Goal: Task Accomplishment & Management: Complete application form

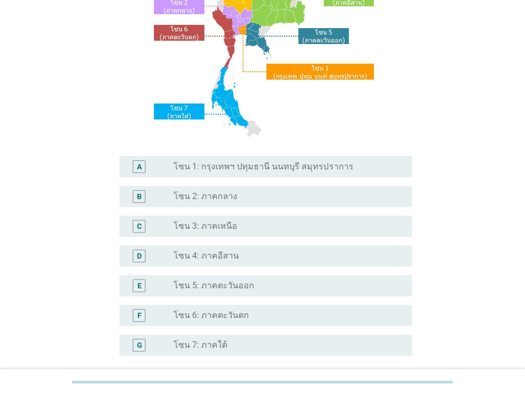
scroll to position [150, 0]
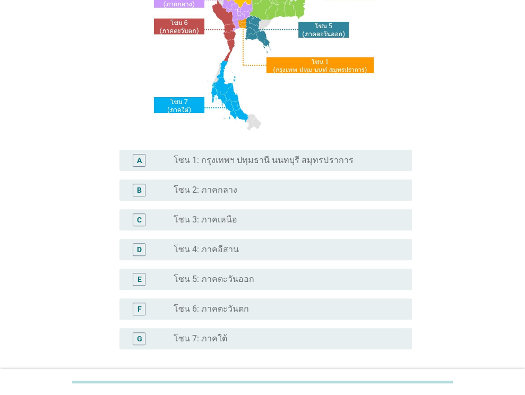
click at [218, 164] on label "โซน 1: กรุงเทพฯ ปทุมธานี นนทบุรี สมุทรปราการ" at bounding box center [262, 160] width 179 height 11
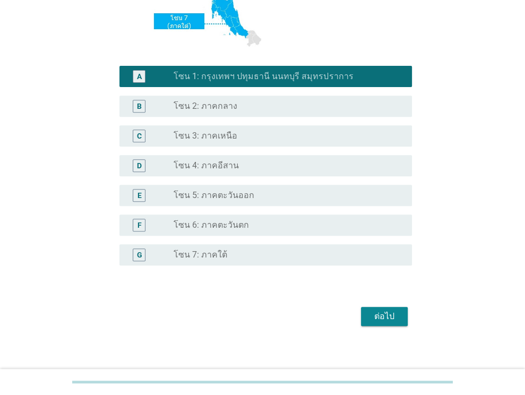
scroll to position [240, 0]
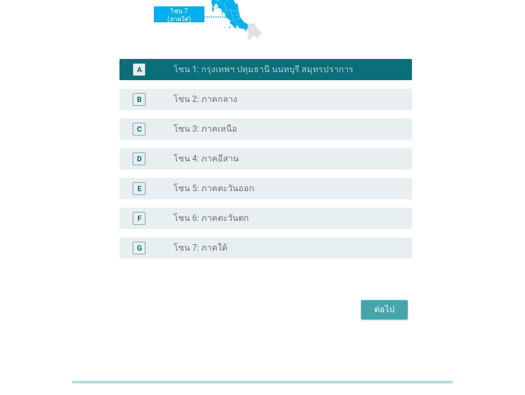
click at [377, 305] on div "ต่อไป" at bounding box center [384, 309] width 30 height 13
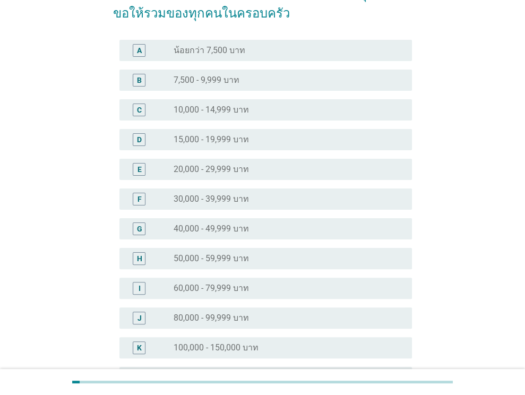
scroll to position [106, 0]
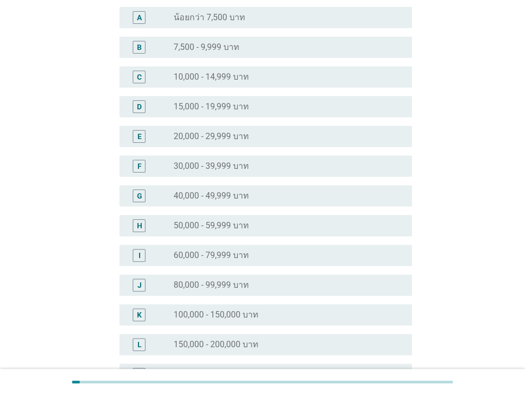
click at [229, 178] on div "F radio_button_unchecked 30,000 - 39,999 บาท" at bounding box center [262, 166] width 299 height 30
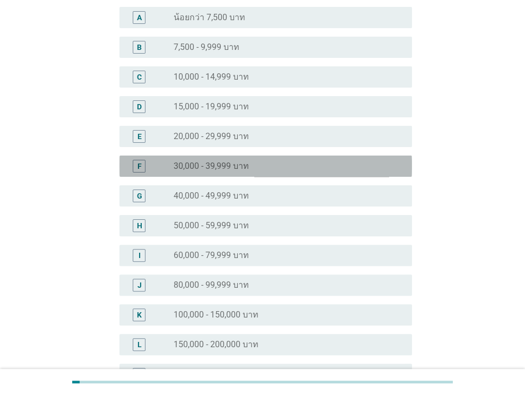
drag, startPoint x: 238, startPoint y: 157, endPoint x: 249, endPoint y: 235, distance: 78.8
click at [238, 158] on div "F radio_button_unchecked 30,000 - 39,999 บาท" at bounding box center [265, 165] width 292 height 21
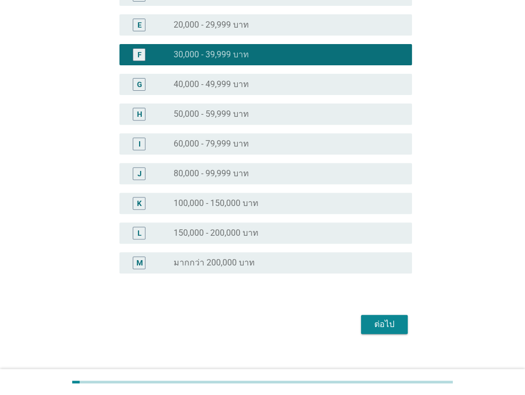
scroll to position [232, 0]
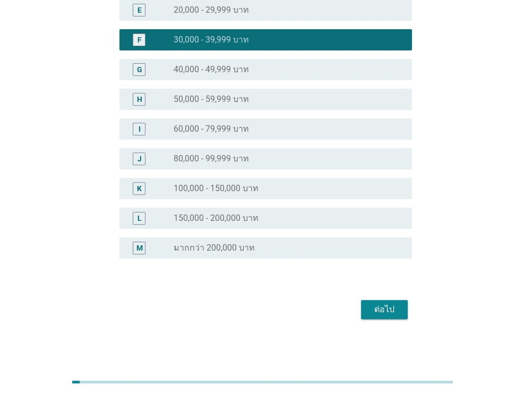
click at [378, 295] on form "S3. ข้อใดตรงกับรายได้ต่อเดือนของครอบครัวคุณ โดยขอให้รวมของทุกคนในครอบครัว A rad…" at bounding box center [262, 68] width 299 height 507
click at [386, 314] on div "ต่อไป" at bounding box center [384, 309] width 30 height 13
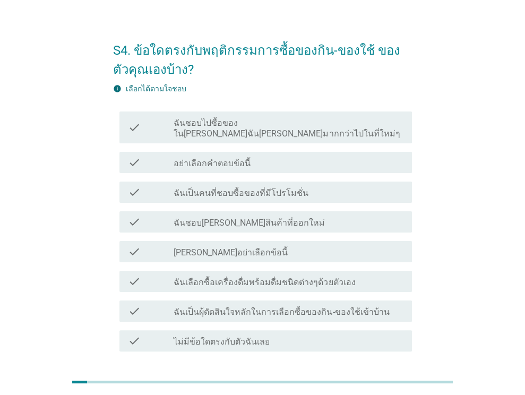
scroll to position [0, 0]
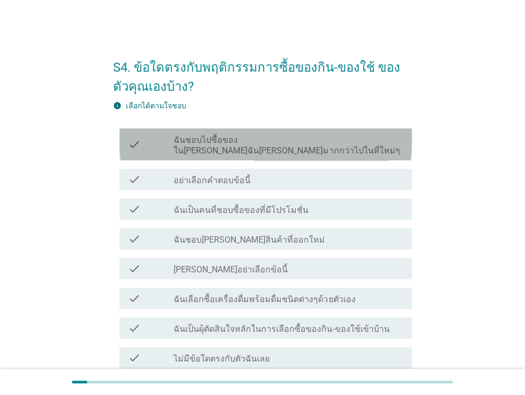
click at [255, 143] on label "ฉันชอบไปซื้อของใน[PERSON_NAME]ฉัน[PERSON_NAME]มากกว่าไปในที่ใหม่ๆ" at bounding box center [288, 145] width 230 height 21
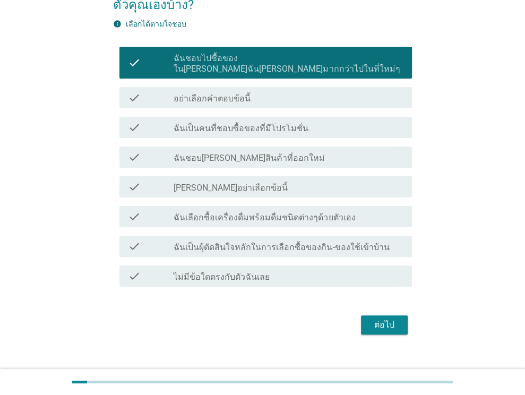
scroll to position [86, 0]
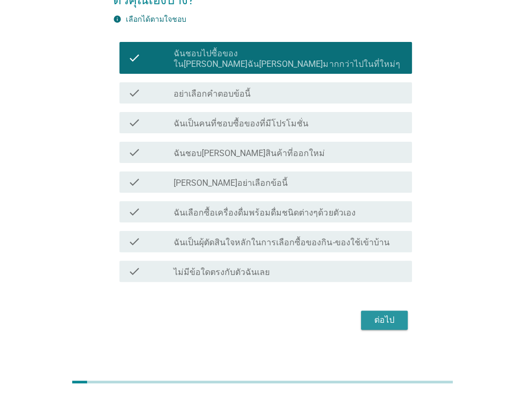
drag, startPoint x: 380, startPoint y: 305, endPoint x: 386, endPoint y: 348, distance: 43.9
click at [380, 314] on div "ต่อไป" at bounding box center [384, 320] width 30 height 13
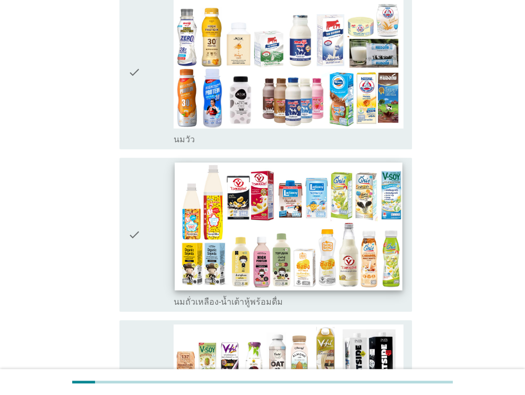
scroll to position [212, 0]
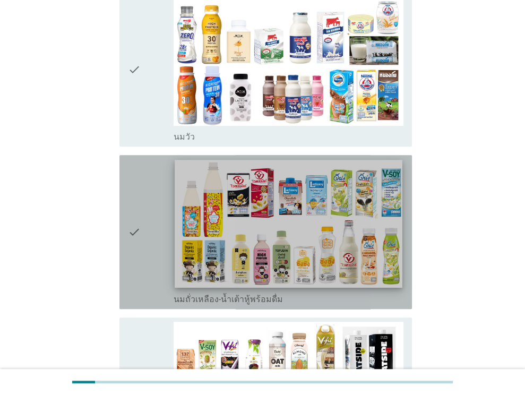
drag, startPoint x: 140, startPoint y: 188, endPoint x: 211, endPoint y: 200, distance: 72.6
click at [140, 188] on icon "check" at bounding box center [134, 231] width 13 height 145
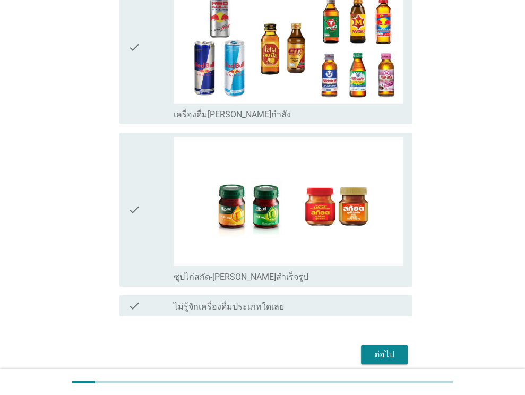
scroll to position [2207, 0]
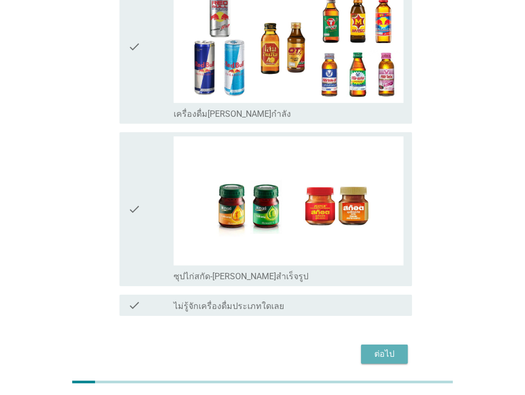
drag, startPoint x: 378, startPoint y: 303, endPoint x: 424, endPoint y: 321, distance: 49.9
click at [378, 348] on div "ต่อไป" at bounding box center [384, 354] width 30 height 13
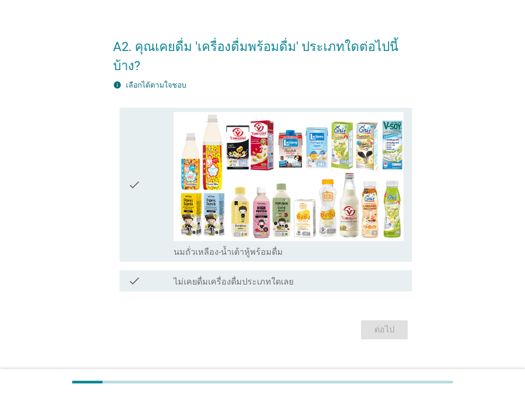
scroll to position [25, 0]
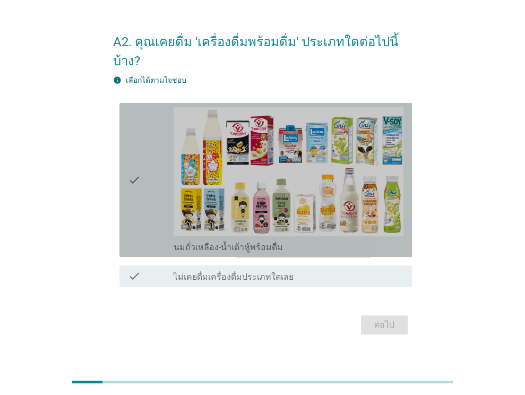
click at [161, 174] on div "check" at bounding box center [151, 179] width 46 height 145
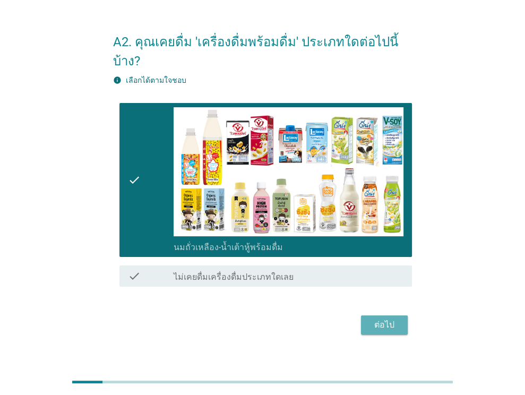
drag, startPoint x: 379, startPoint y: 303, endPoint x: 395, endPoint y: 339, distance: 38.7
click at [379, 318] on div "ต่อไป" at bounding box center [384, 324] width 30 height 13
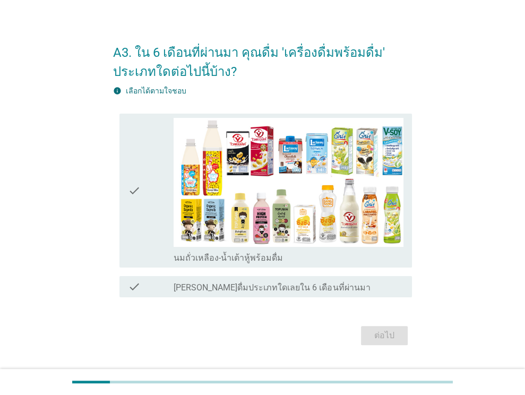
scroll to position [40, 0]
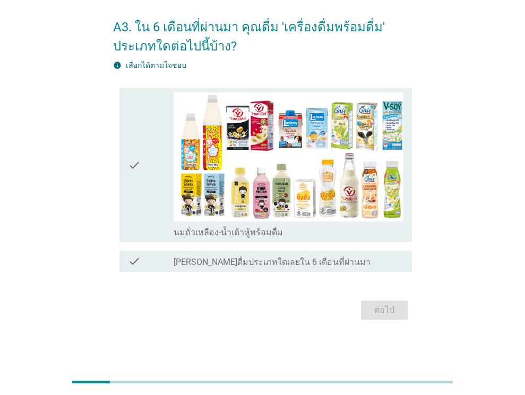
drag, startPoint x: 144, startPoint y: 189, endPoint x: 267, endPoint y: 273, distance: 148.9
click at [144, 189] on div "check" at bounding box center [151, 164] width 46 height 145
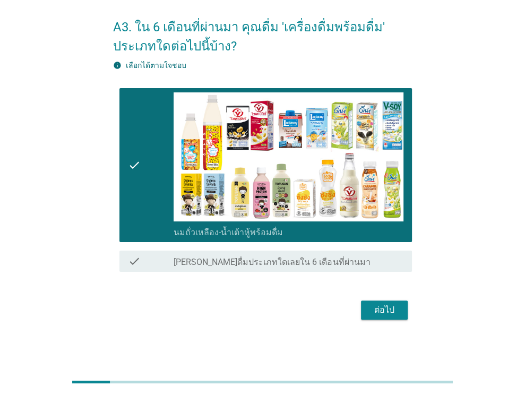
drag, startPoint x: 380, startPoint y: 309, endPoint x: 379, endPoint y: 333, distance: 23.9
click at [380, 308] on div "ต่อไป" at bounding box center [384, 309] width 30 height 13
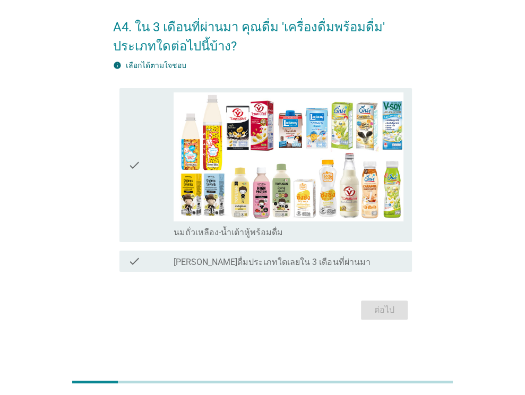
drag, startPoint x: 136, startPoint y: 196, endPoint x: 265, endPoint y: 243, distance: 136.8
click at [136, 195] on icon "check" at bounding box center [134, 164] width 13 height 145
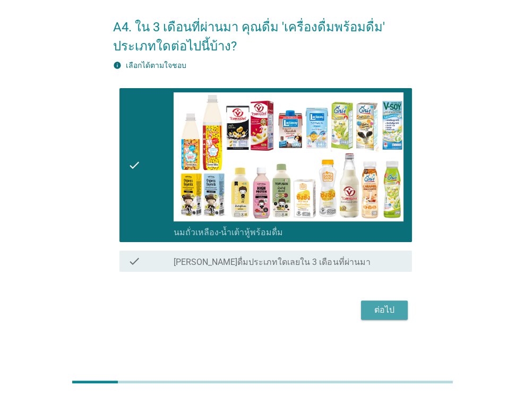
click at [374, 301] on button "ต่อไป" at bounding box center [384, 309] width 47 height 19
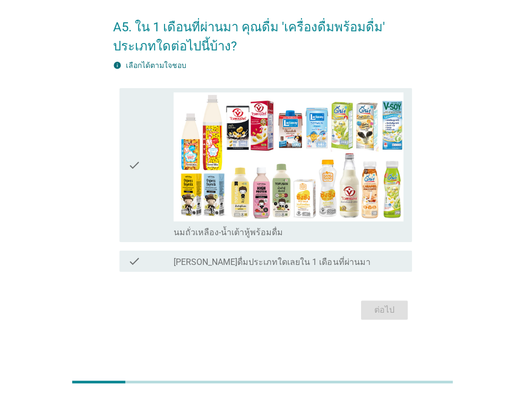
drag, startPoint x: 129, startPoint y: 198, endPoint x: 148, endPoint y: 211, distance: 22.7
click at [132, 199] on icon "check" at bounding box center [134, 164] width 13 height 145
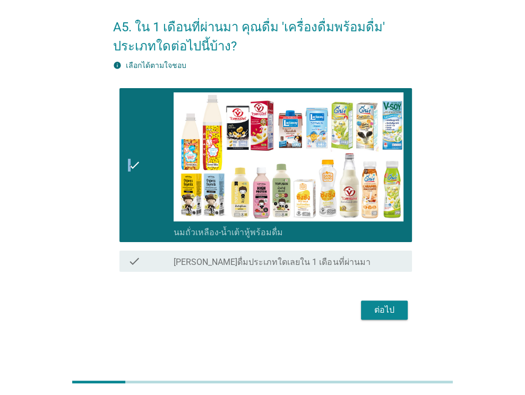
click at [381, 301] on button "ต่อไป" at bounding box center [384, 309] width 47 height 19
